Goal: Information Seeking & Learning: Learn about a topic

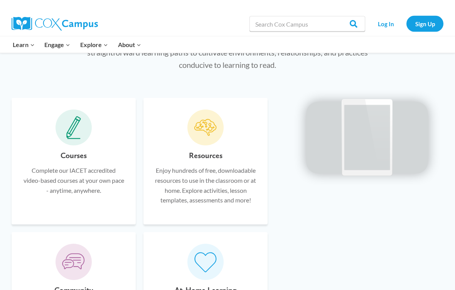
scroll to position [433, 0]
click at [81, 143] on div "Courses Complete our IACET accredited video-based courses at your own pace - an…" at bounding box center [74, 161] width 124 height 126
click at [82, 156] on h6 "Courses" at bounding box center [73, 156] width 26 height 12
click at [89, 187] on p "Complete our IACET accredited video-based courses at your own pace - anytime, a…" at bounding box center [73, 181] width 101 height 30
click at [92, 213] on div "Courses Complete our IACET accredited video-based courses at your own pace - an…" at bounding box center [73, 181] width 101 height 63
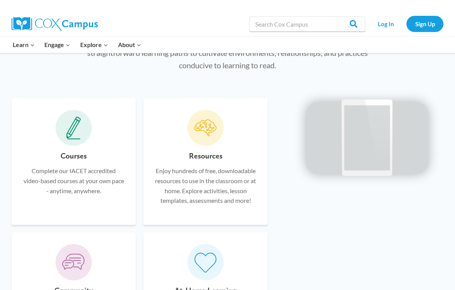
click at [0, 0] on link "Social-Emotional Health" at bounding box center [0, 0] width 0 height 0
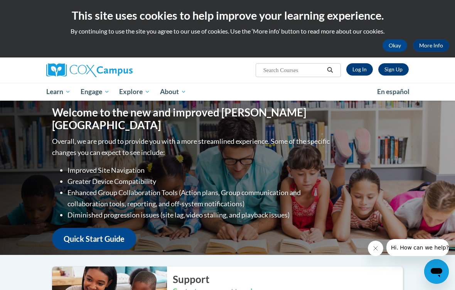
click at [0, 0] on span "All Courses" at bounding box center [0, 0] width 0 height 0
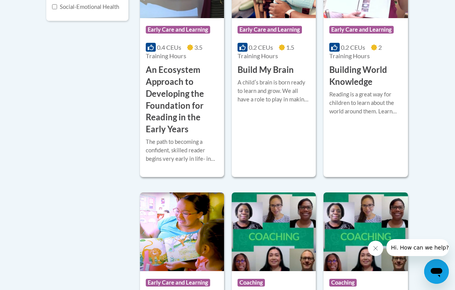
scroll to position [262, 0]
